Goal: Transaction & Acquisition: Book appointment/travel/reservation

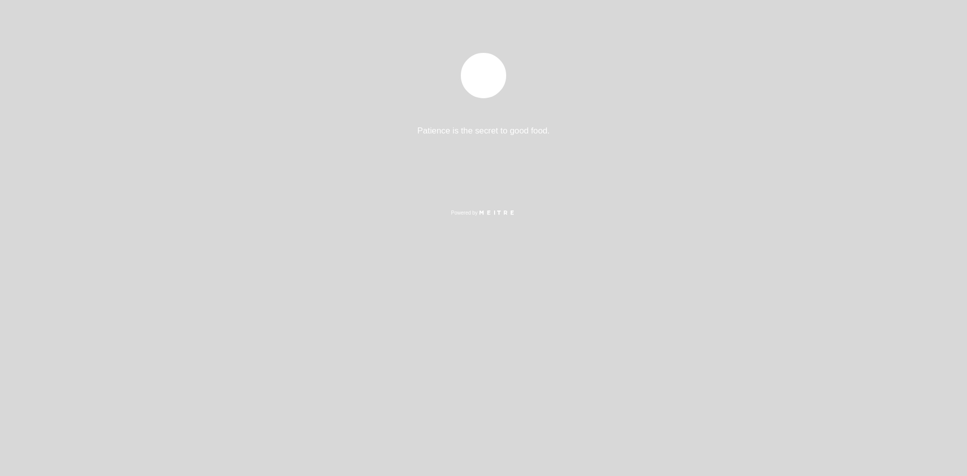
select select "es"
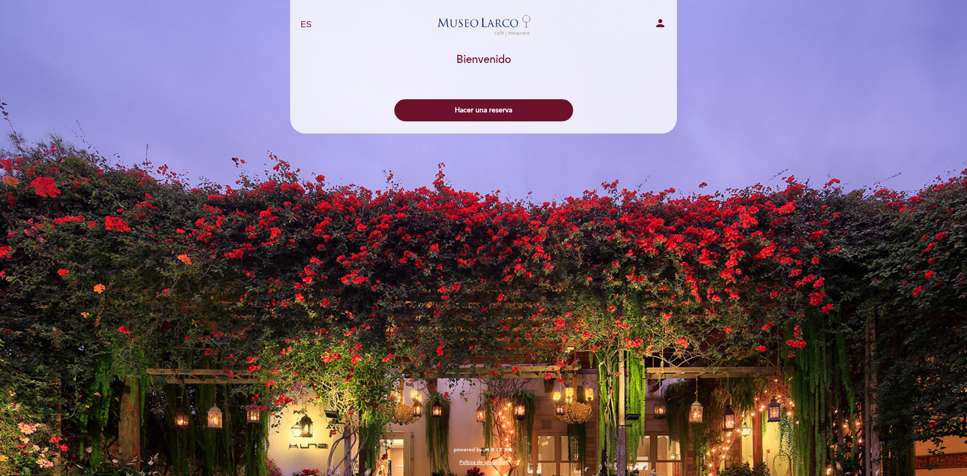
click at [663, 25] on icon "person" at bounding box center [660, 23] width 12 height 12
click at [430, 113] on button "Hacer una reserva" at bounding box center [483, 110] width 179 height 22
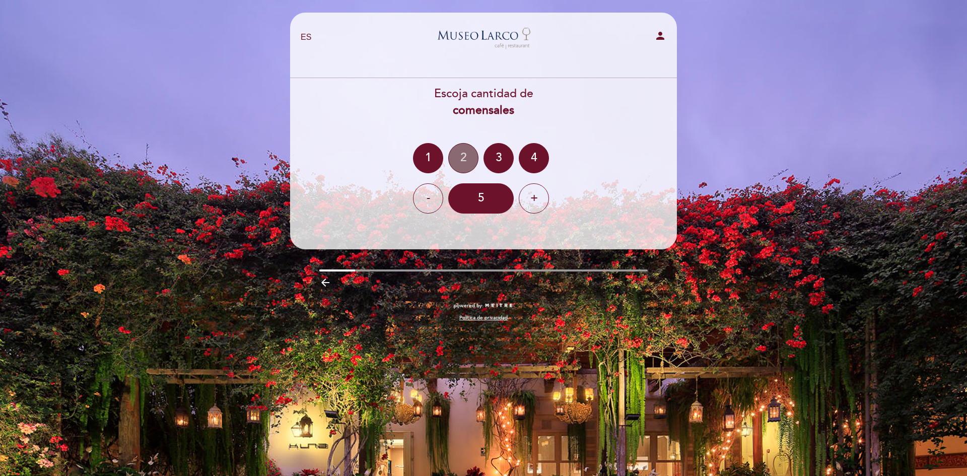
click at [455, 154] on div "2" at bounding box center [463, 158] width 30 height 30
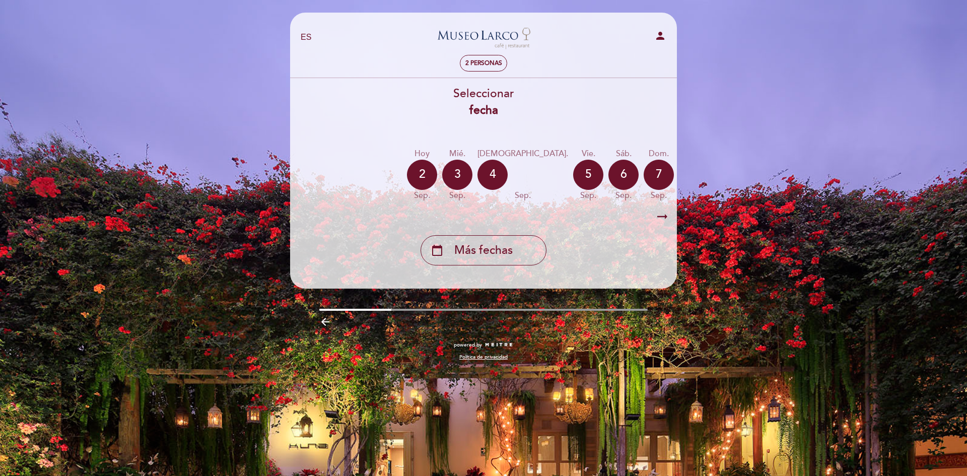
click at [327, 322] on icon "arrow_backward" at bounding box center [325, 322] width 12 height 12
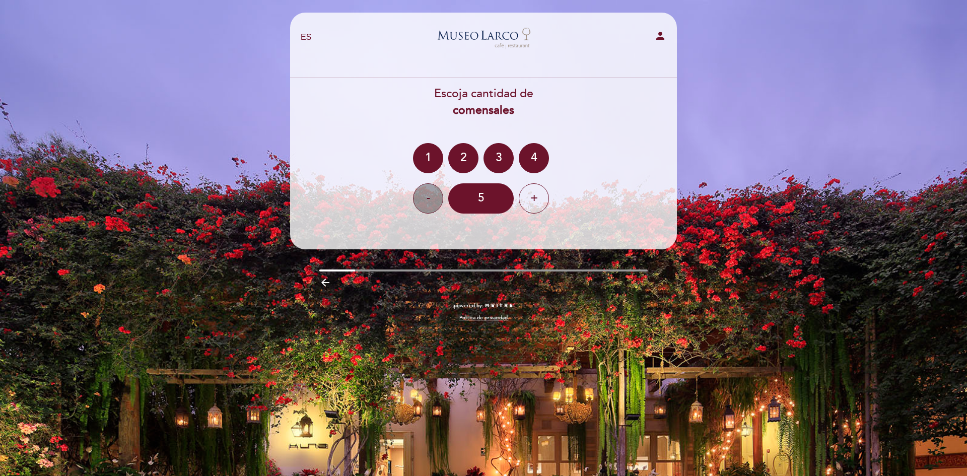
click at [438, 193] on div "-" at bounding box center [428, 198] width 30 height 30
drag, startPoint x: 438, startPoint y: 193, endPoint x: 541, endPoint y: 201, distance: 104.1
click at [541, 201] on div "- 5 +" at bounding box center [483, 198] width 388 height 30
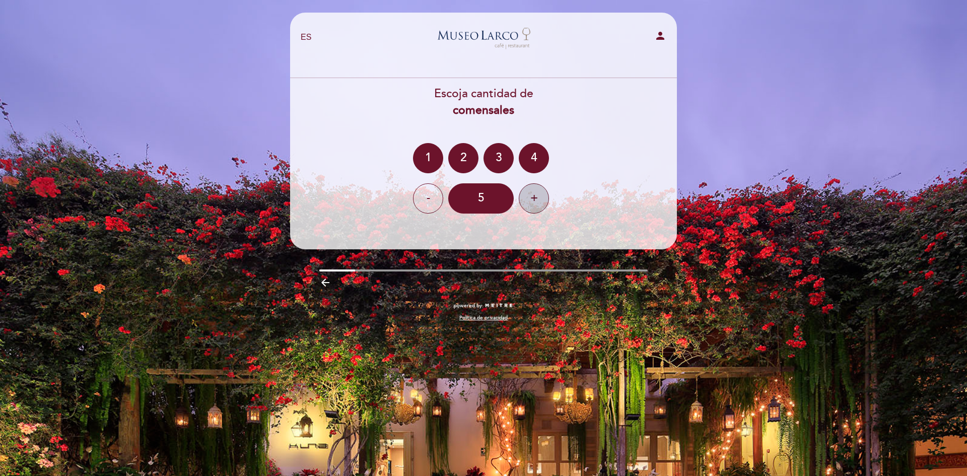
click at [541, 201] on div "+" at bounding box center [534, 198] width 30 height 30
drag, startPoint x: 541, startPoint y: 201, endPoint x: 454, endPoint y: 159, distance: 97.5
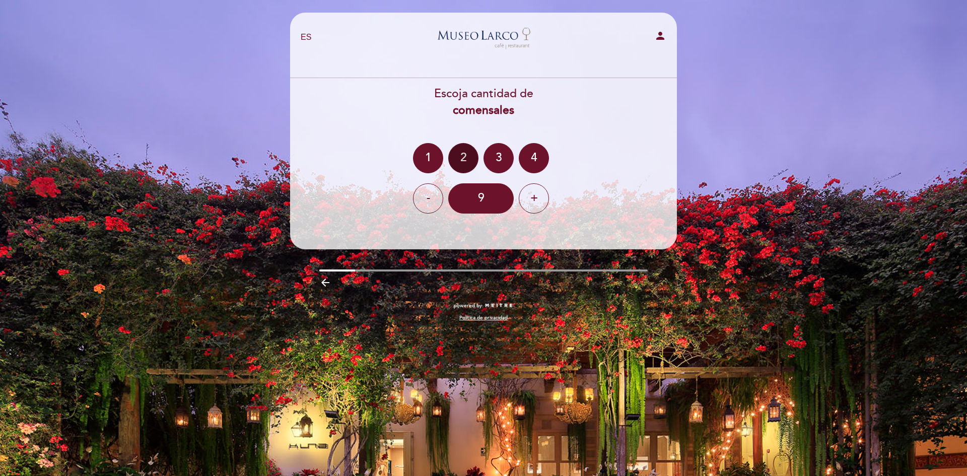
click at [454, 159] on div "Escoja cantidad de comensales 1 2 3 4 - 9 +" at bounding box center [483, 150] width 388 height 128
click at [454, 159] on div "2" at bounding box center [463, 158] width 30 height 30
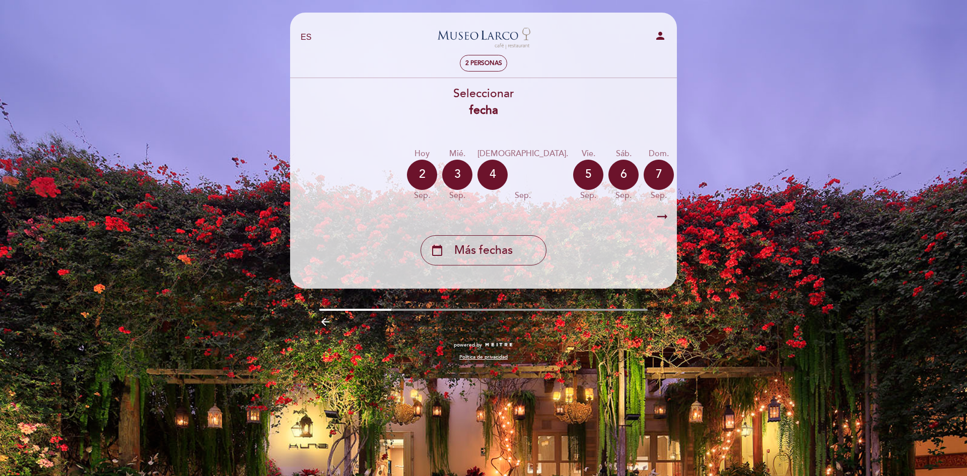
click at [671, 219] on div "arrow_right_alt arrow_right_alt" at bounding box center [483, 217] width 388 height 22
click at [513, 252] on div "calendar_today Más fechas" at bounding box center [483, 250] width 126 height 30
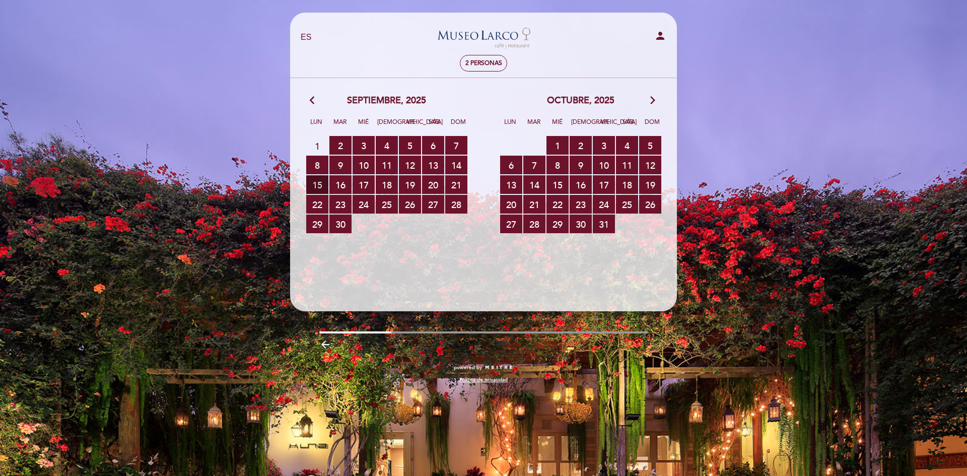
click at [321, 185] on span "15 RESERVAS DISPONIBLES" at bounding box center [317, 184] width 22 height 19
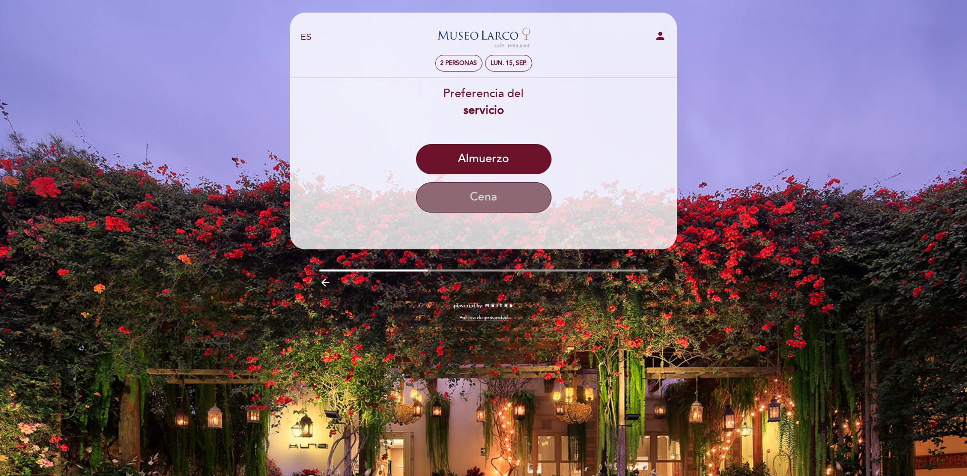
click at [483, 193] on button "Cena" at bounding box center [483, 197] width 135 height 30
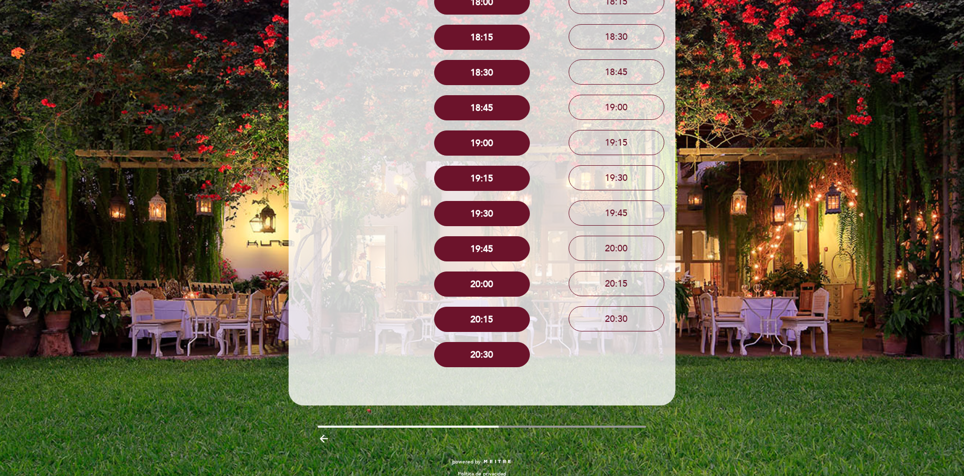
scroll to position [296, 0]
click at [490, 346] on button "20:30" at bounding box center [482, 353] width 96 height 25
